Goal: Transaction & Acquisition: Purchase product/service

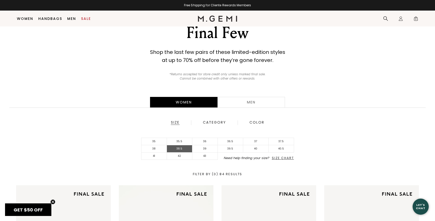
click at [181, 149] on li "38.5" at bounding box center [179, 148] width 25 height 7
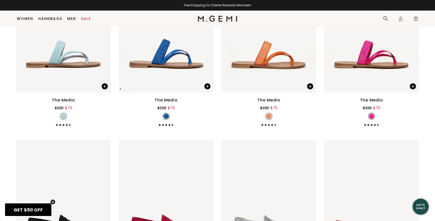
scroll to position [697, 0]
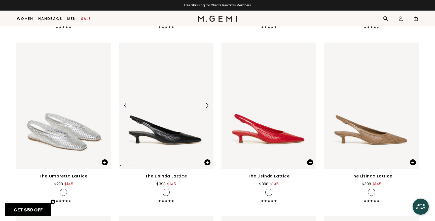
click at [198, 139] on img at bounding box center [166, 106] width 95 height 126
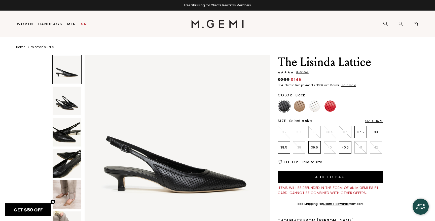
click at [68, 203] on img at bounding box center [67, 194] width 29 height 29
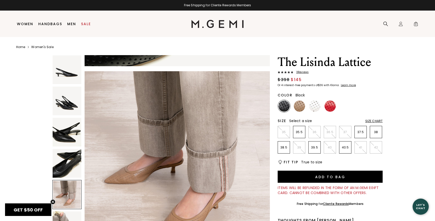
click at [59, 168] on img at bounding box center [67, 163] width 29 height 29
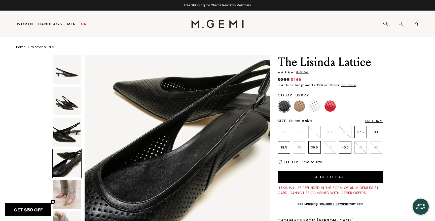
click at [333, 106] on img at bounding box center [330, 106] width 11 height 11
